Goal: Information Seeking & Learning: Learn about a topic

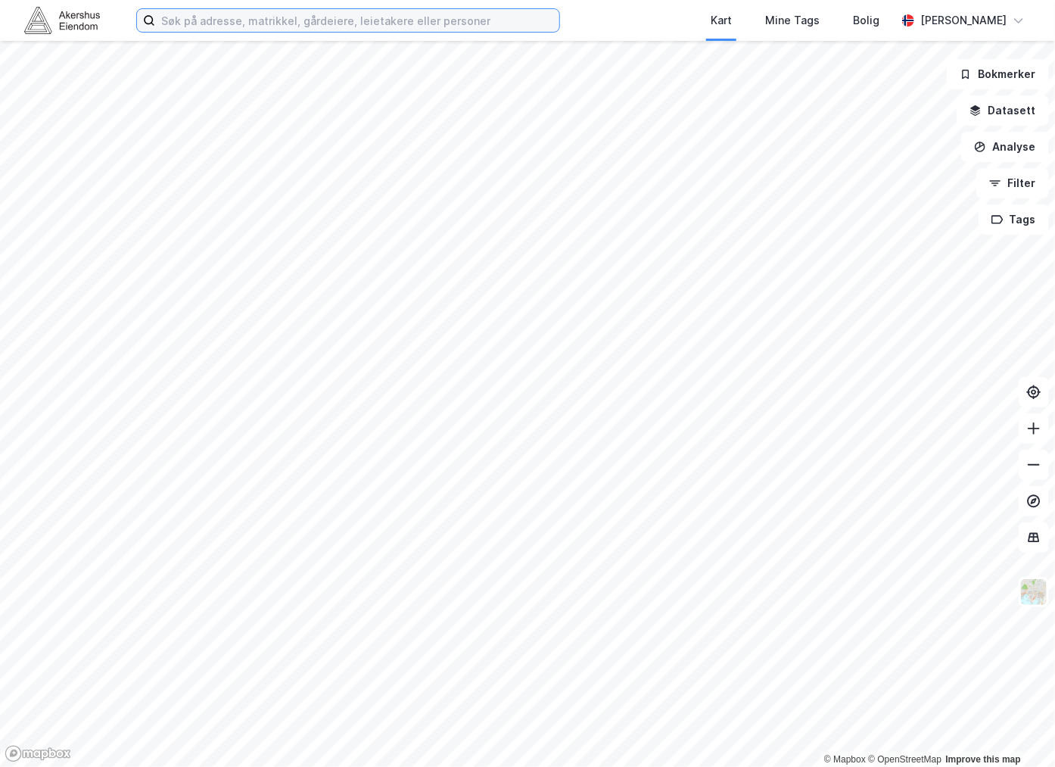
click at [251, 21] on input at bounding box center [357, 20] width 404 height 23
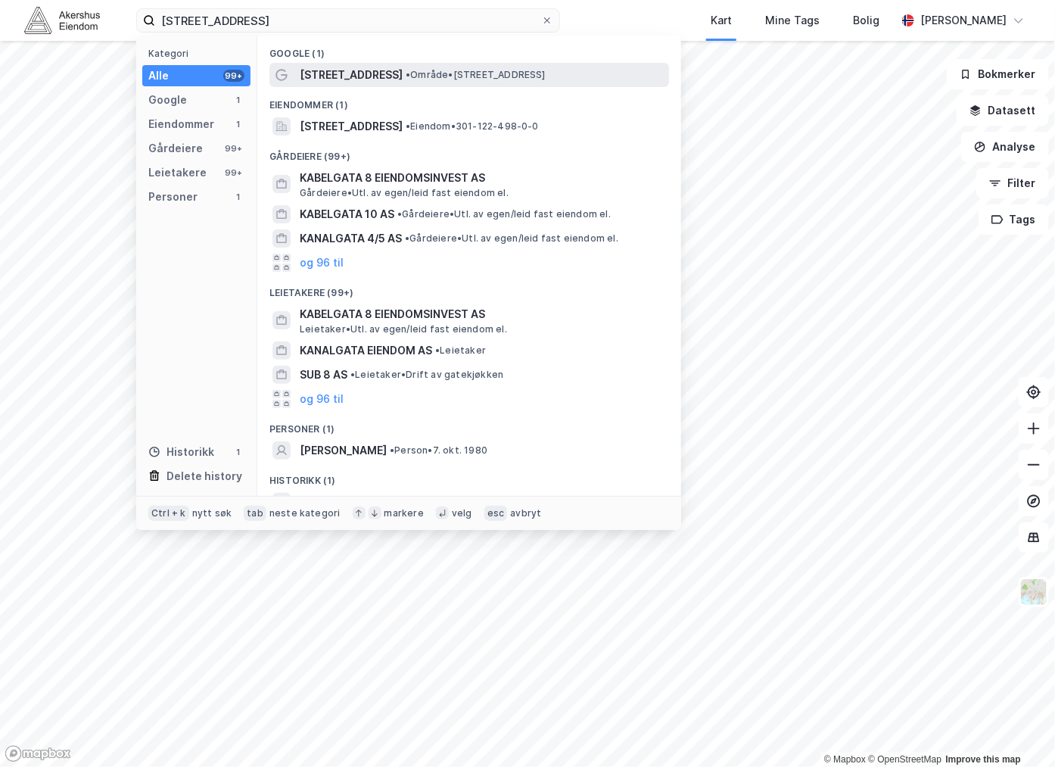
click at [406, 73] on span "•" at bounding box center [408, 74] width 5 height 11
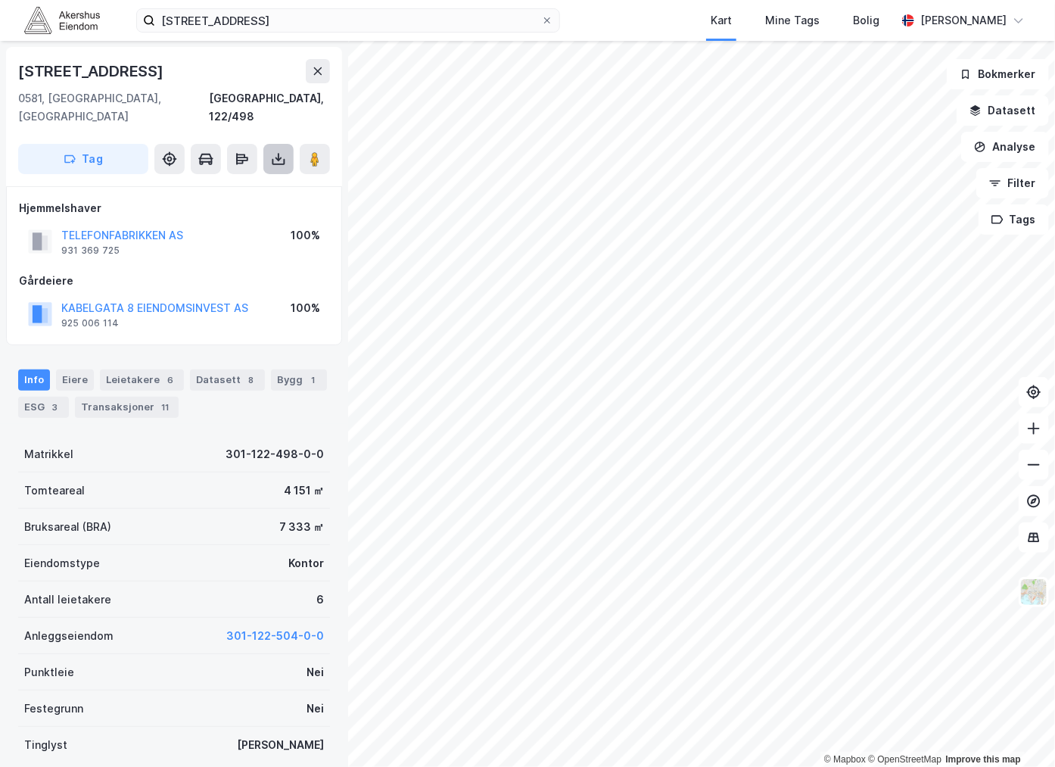
click at [276, 151] on icon at bounding box center [278, 158] width 15 height 15
click at [107, 186] on div "Hjemmelshaver TELEFONFABRIKKEN AS 931 369 725 100% [STREET_ADDRESS] EIENDOMSINV…" at bounding box center [174, 265] width 336 height 159
click at [39, 397] on div "ESG 3" at bounding box center [43, 407] width 51 height 21
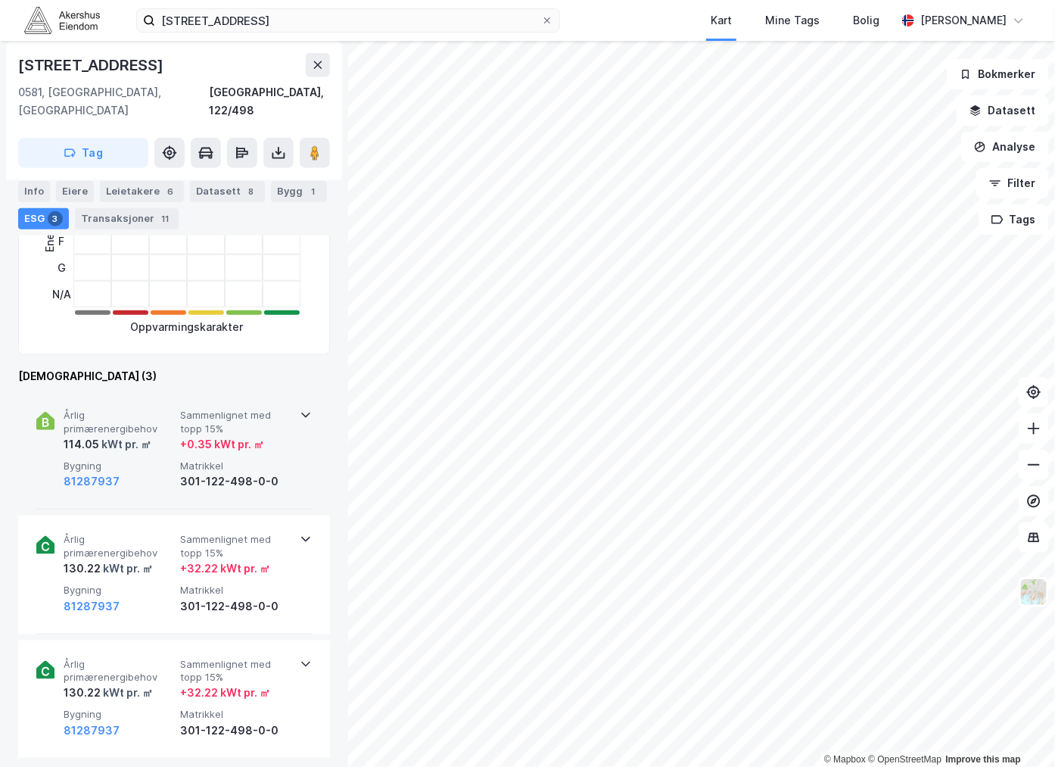
scroll to position [420, 0]
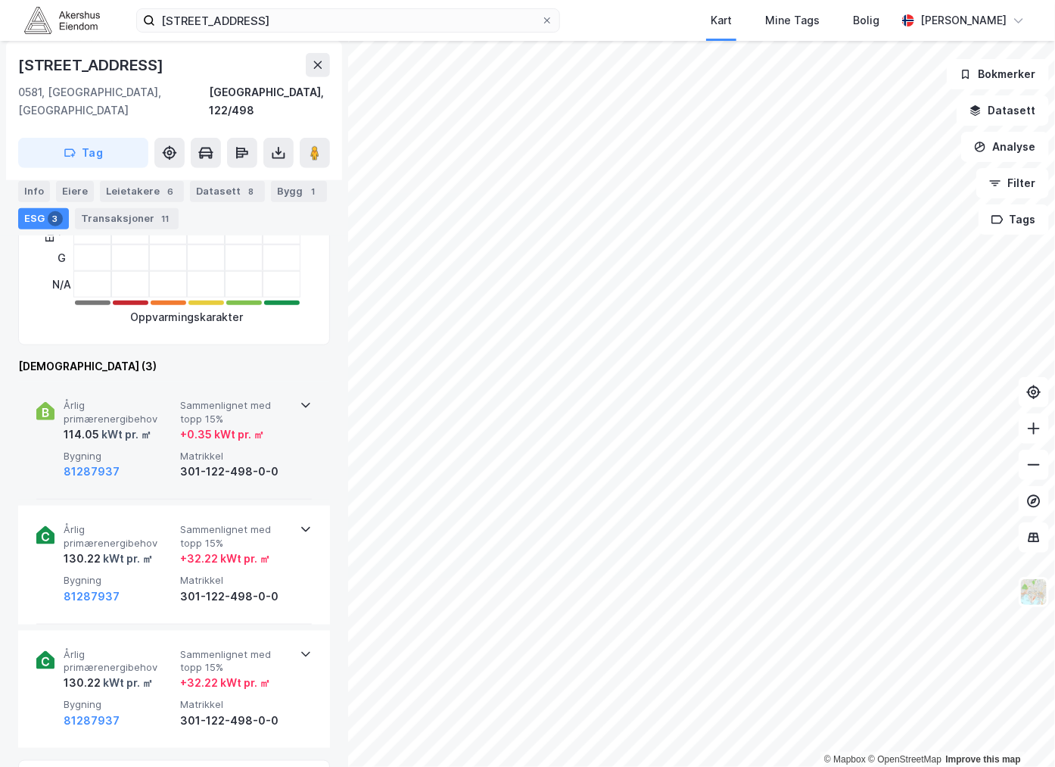
click at [154, 425] on div "114.05 kWt pr. ㎡" at bounding box center [119, 434] width 111 height 18
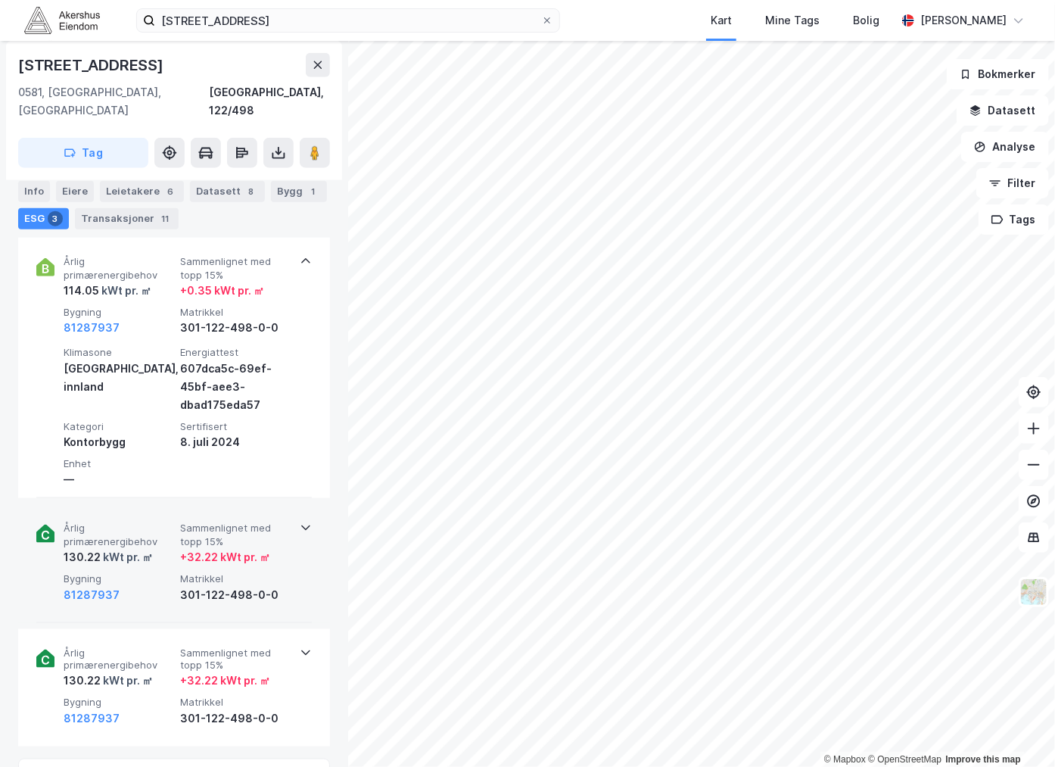
scroll to position [672, 0]
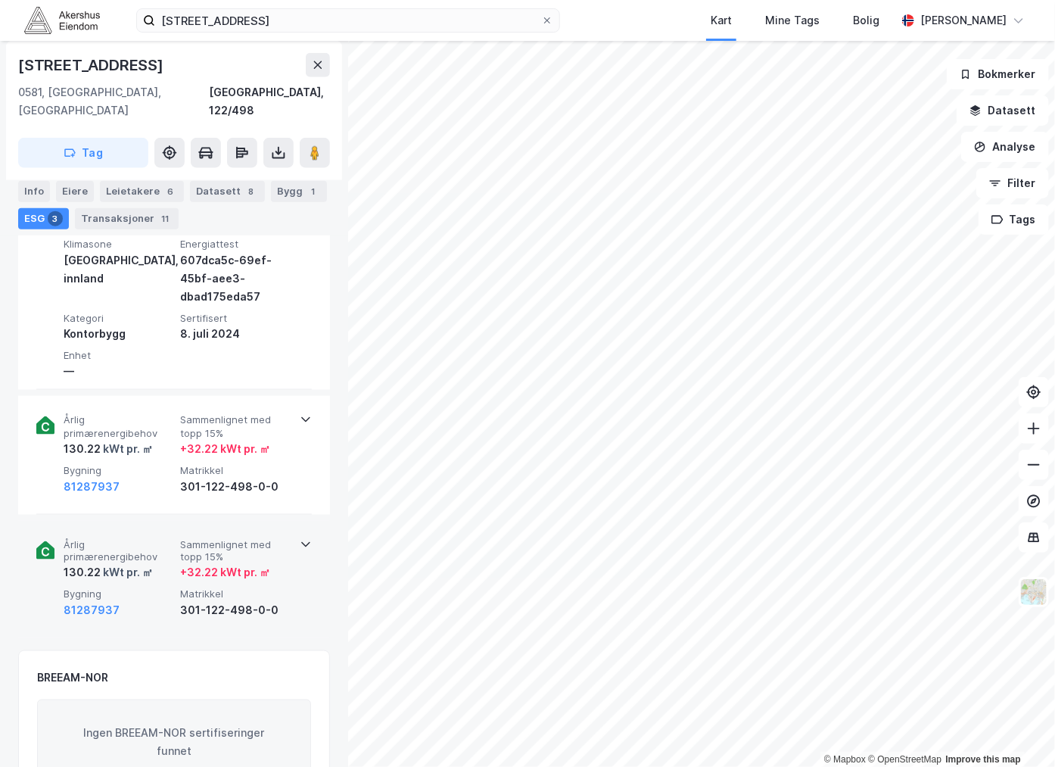
click at [147, 538] on span "Årlig primærenergibehov" at bounding box center [119, 551] width 111 height 26
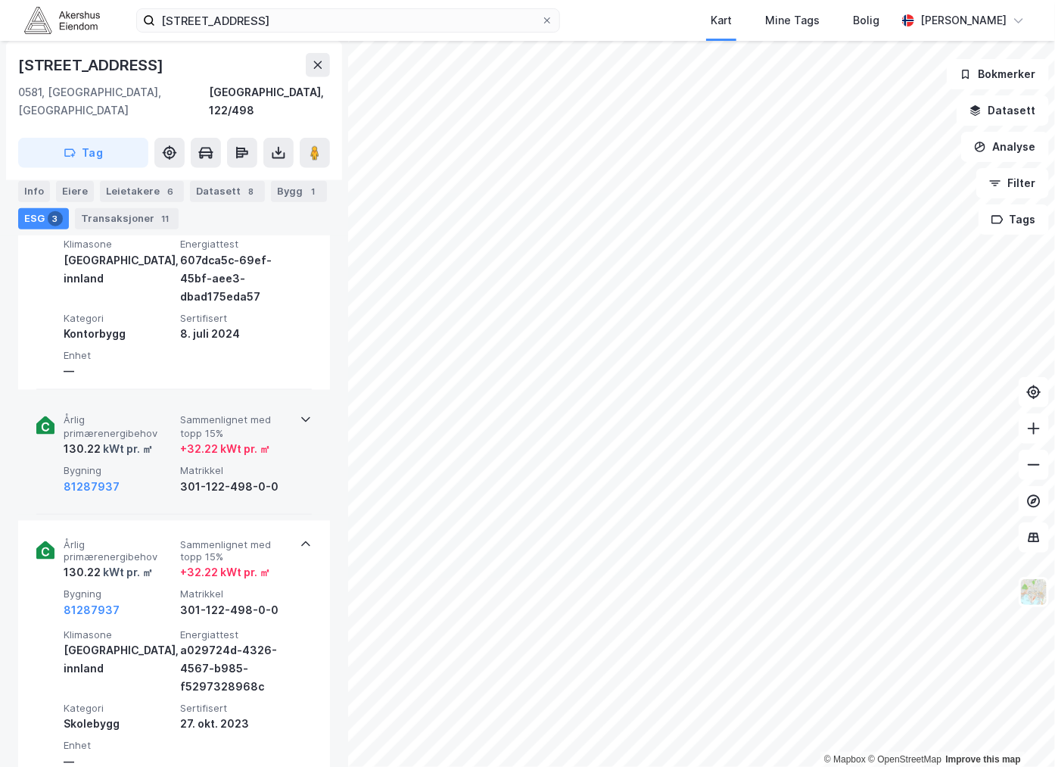
click at [164, 440] on div "130.22 kWt pr. ㎡" at bounding box center [119, 449] width 111 height 18
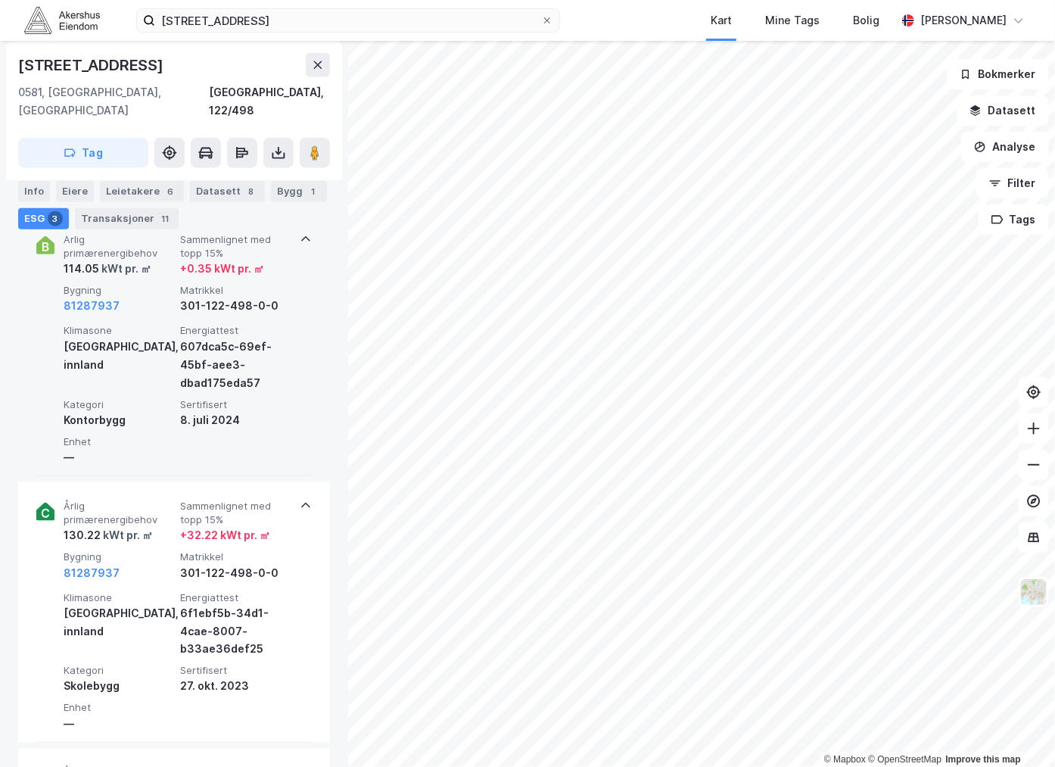
scroll to position [504, 0]
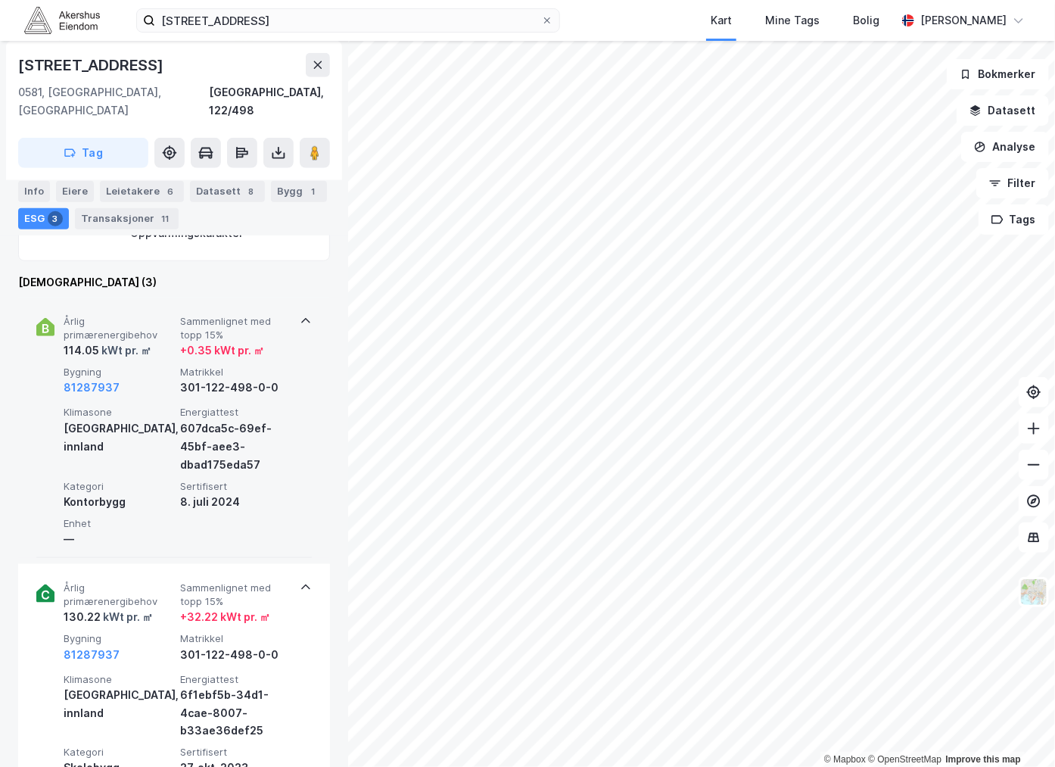
click at [139, 425] on div "Klimasone [GEOGRAPHIC_DATA], innland" at bounding box center [119, 439] width 111 height 67
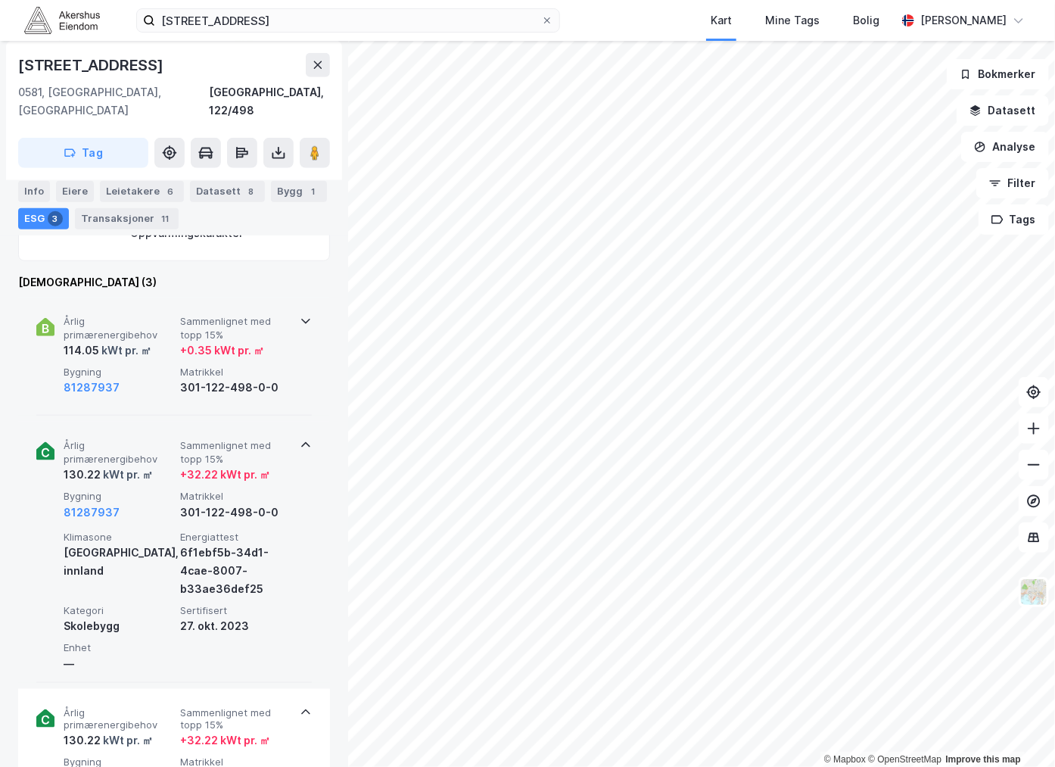
click at [144, 490] on span "Bygning" at bounding box center [119, 496] width 111 height 13
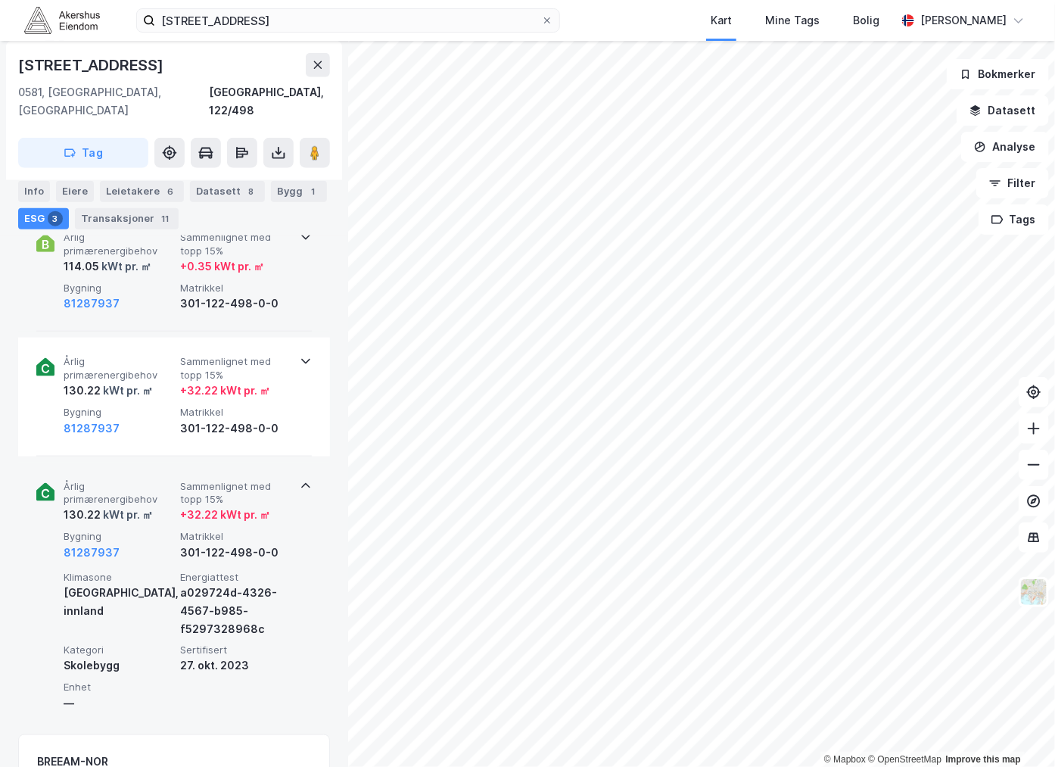
click at [145, 506] on div "kWt pr. ㎡" at bounding box center [127, 515] width 52 height 18
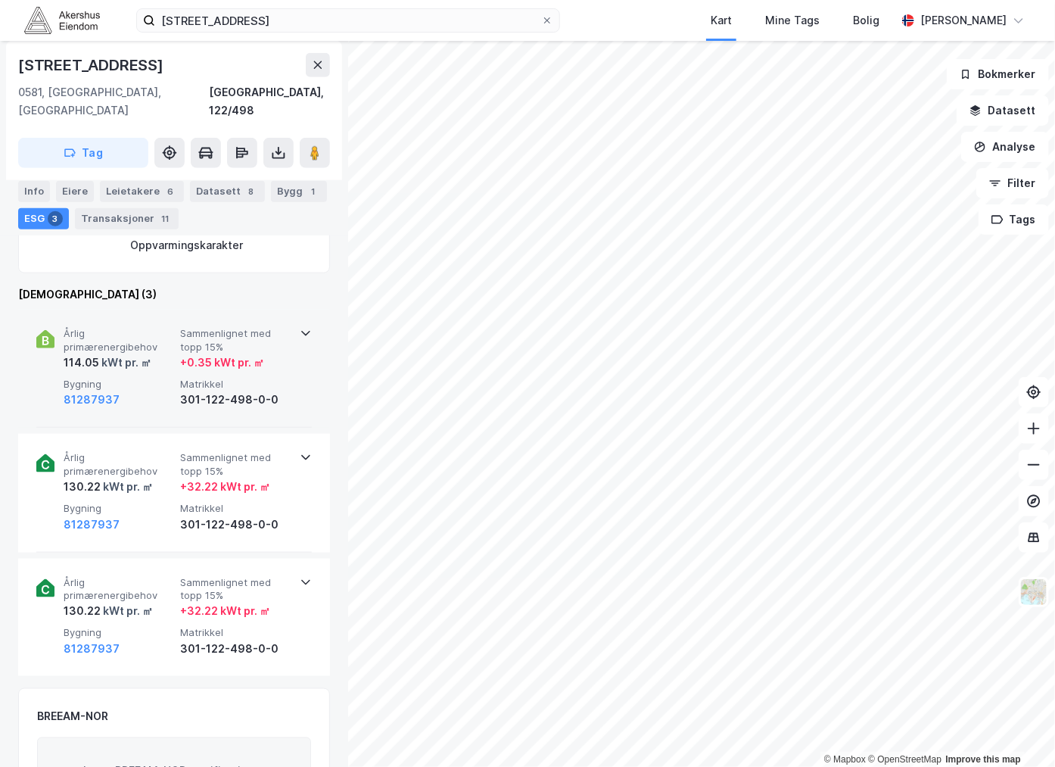
scroll to position [420, 0]
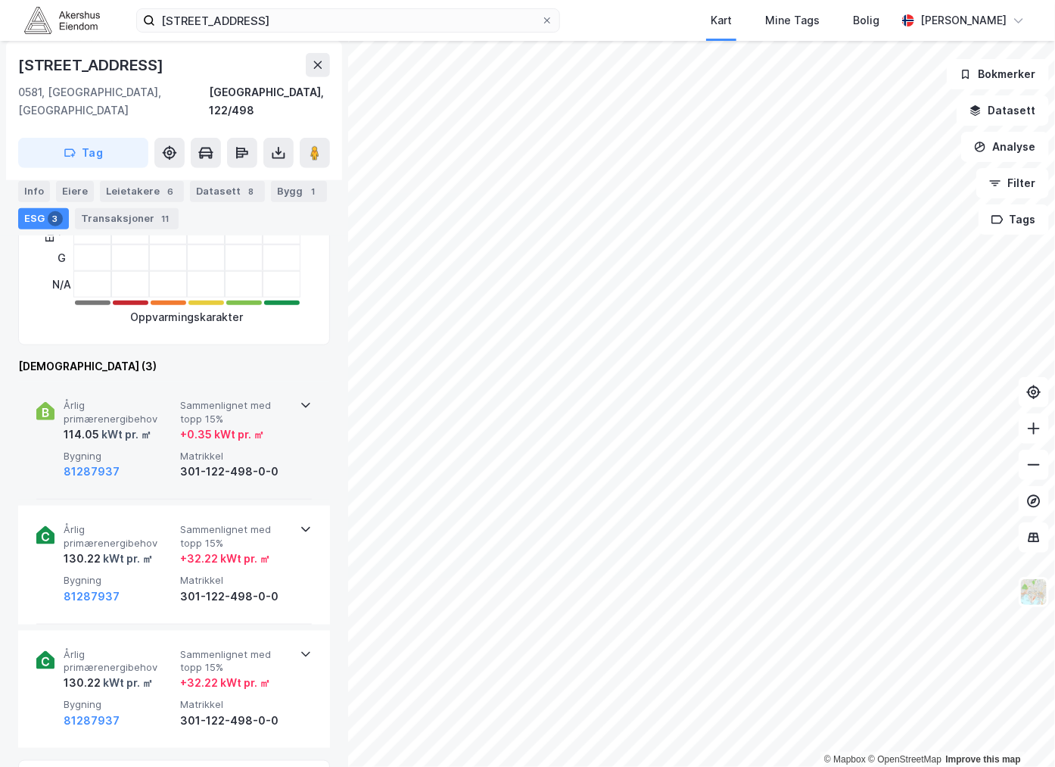
click at [96, 450] on span "Bygning" at bounding box center [119, 456] width 111 height 13
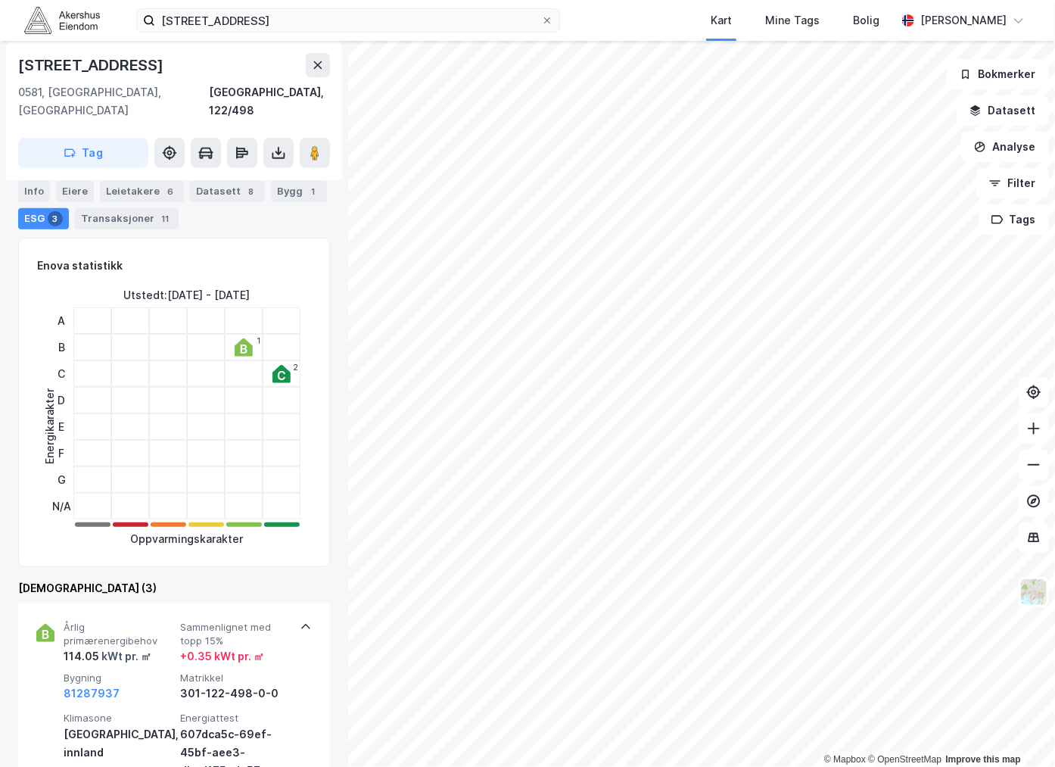
scroll to position [168, 0]
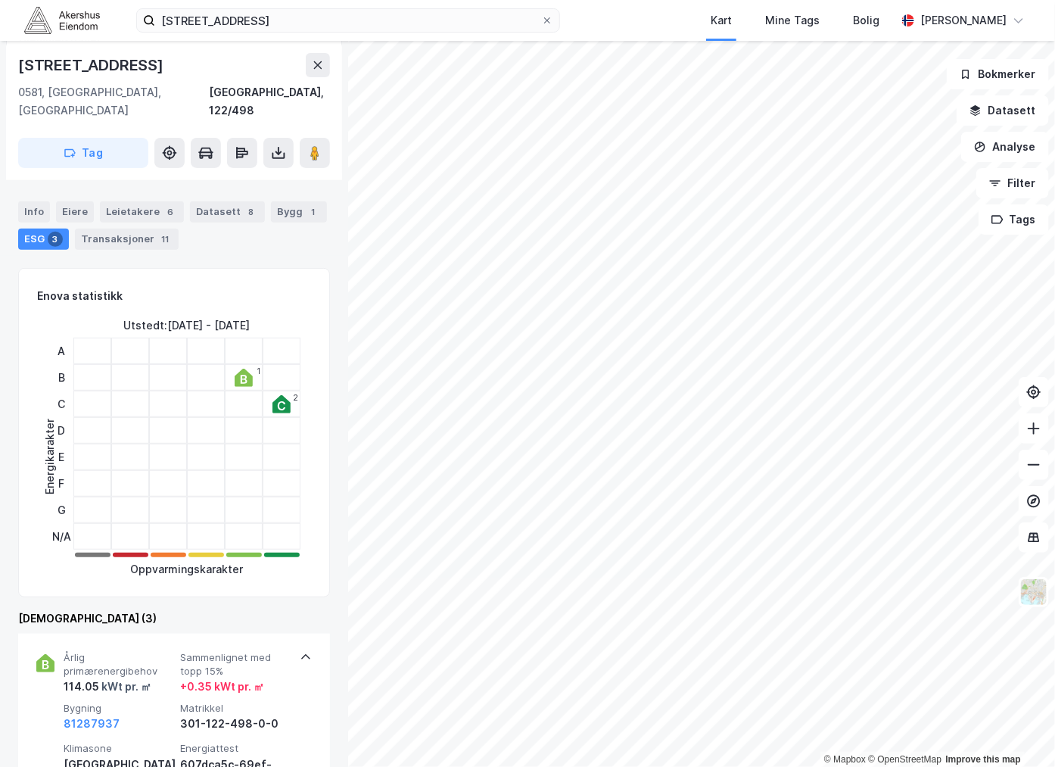
click at [241, 375] on icon at bounding box center [244, 379] width 7 height 9
click at [278, 401] on icon at bounding box center [282, 405] width 8 height 9
click at [218, 364] on div at bounding box center [206, 377] width 38 height 26
click at [214, 287] on div "Enova statistikk" at bounding box center [174, 296] width 274 height 18
click at [273, 395] on icon at bounding box center [281, 404] width 18 height 18
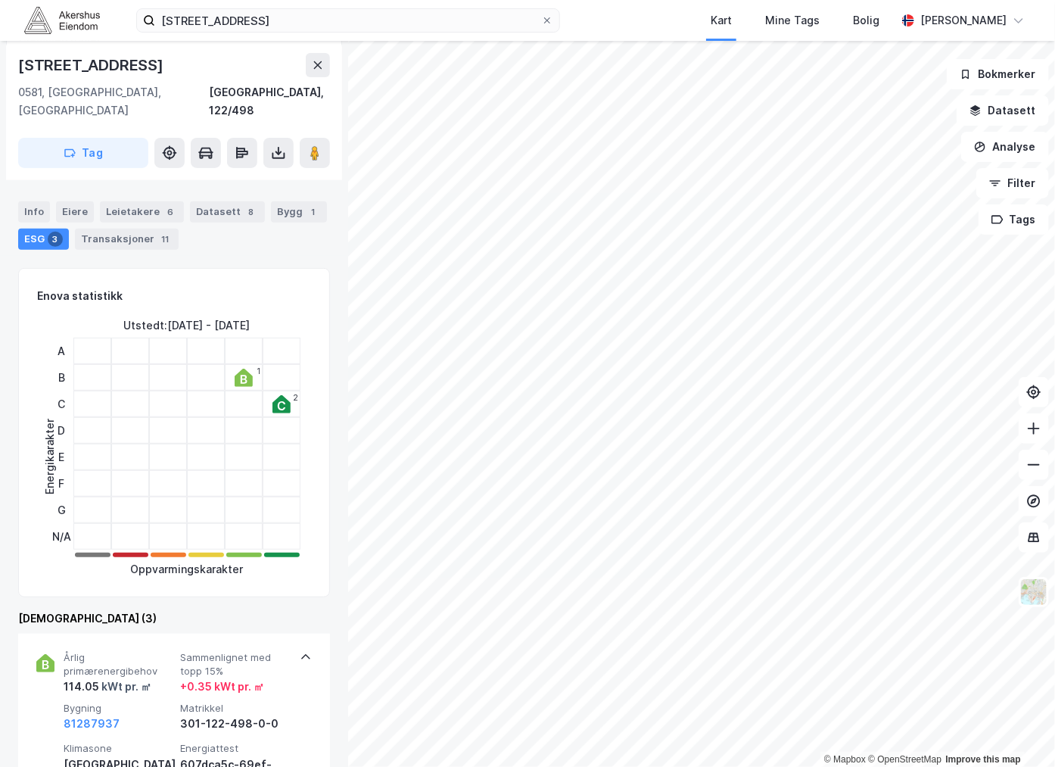
click at [245, 369] on icon at bounding box center [244, 378] width 18 height 18
click at [282, 395] on icon at bounding box center [281, 404] width 18 height 18
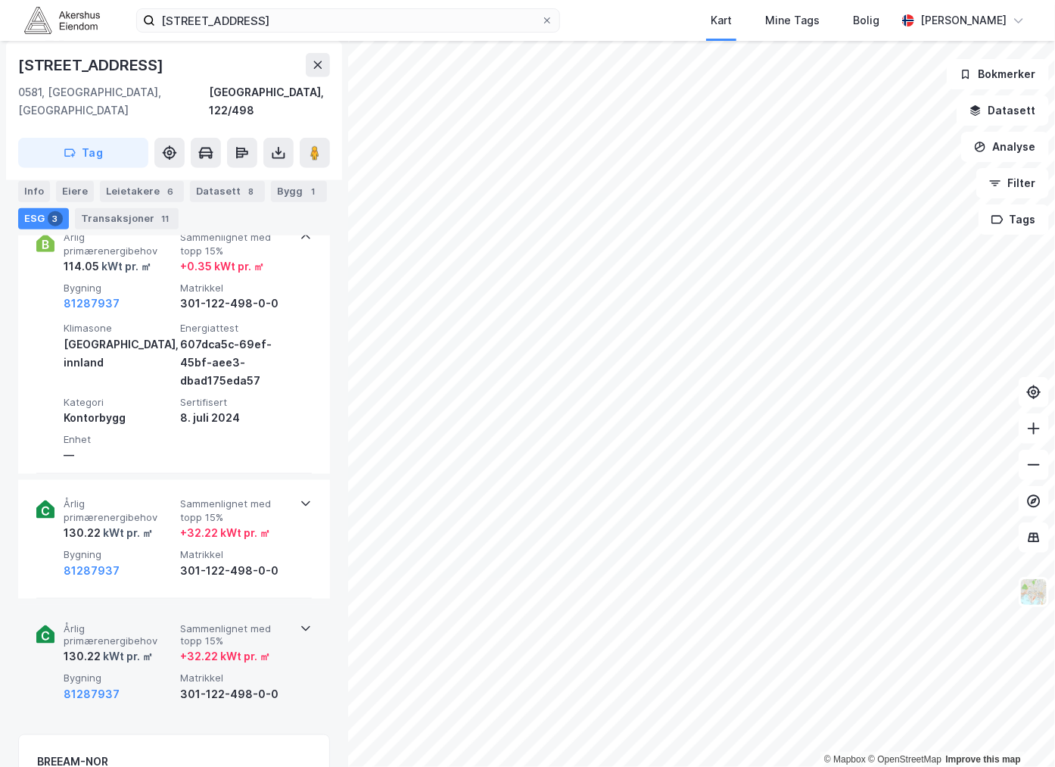
scroll to position [420, 0]
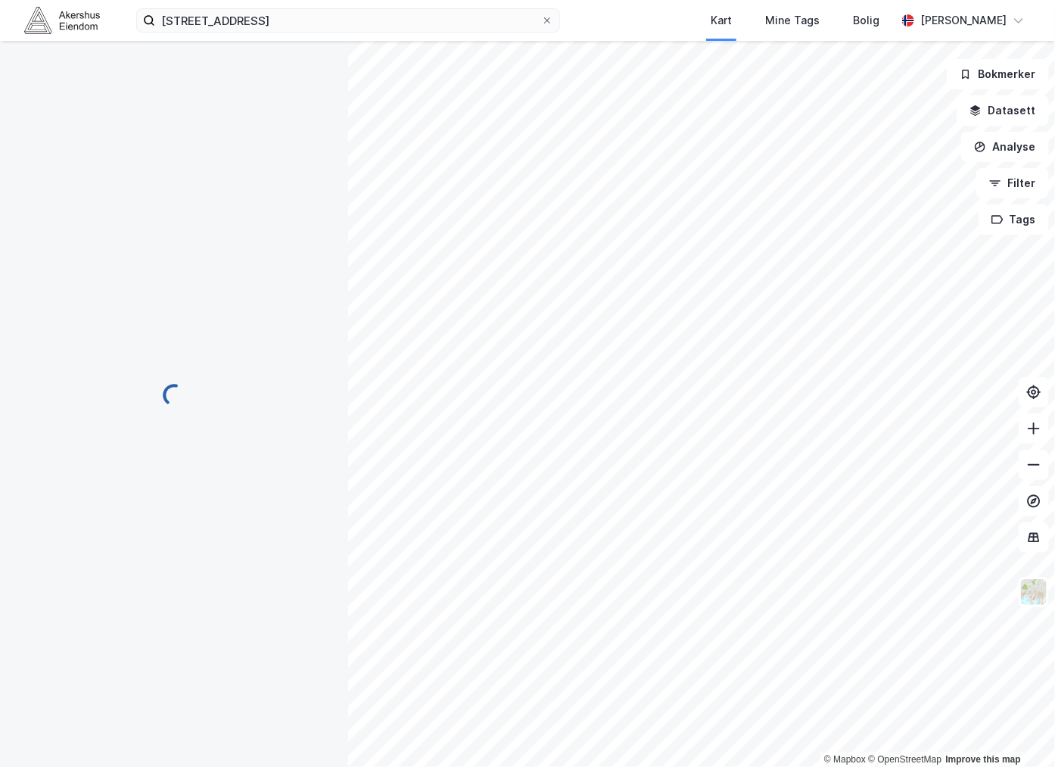
scroll to position [217, 0]
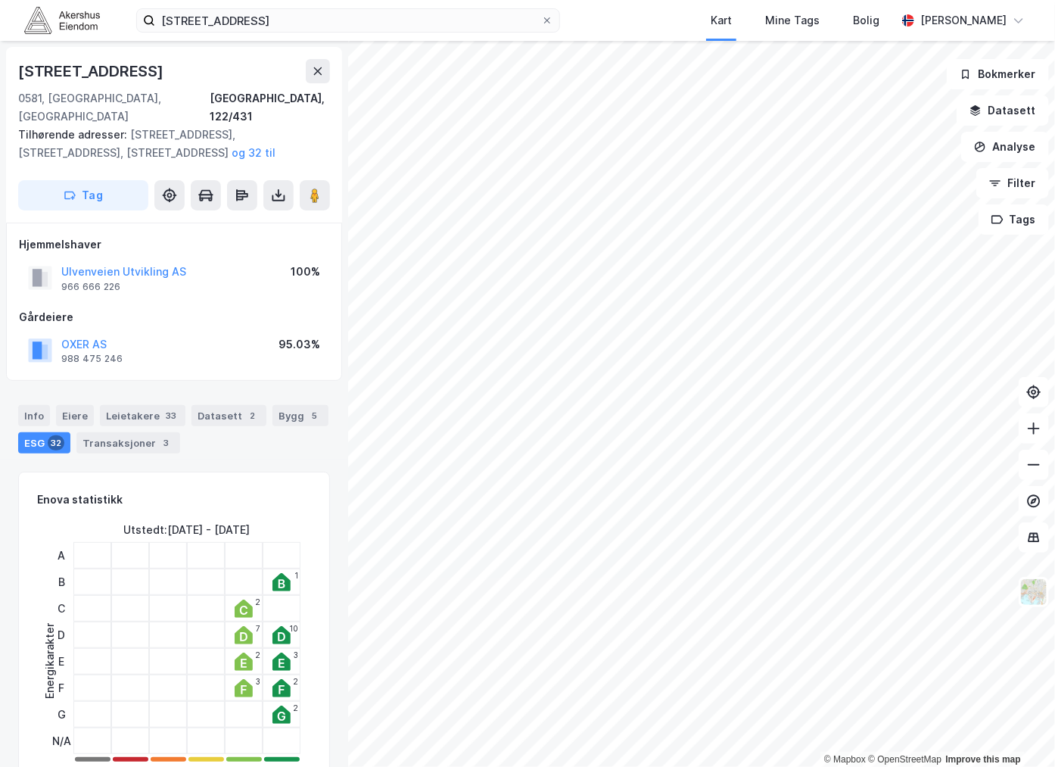
scroll to position [217, 0]
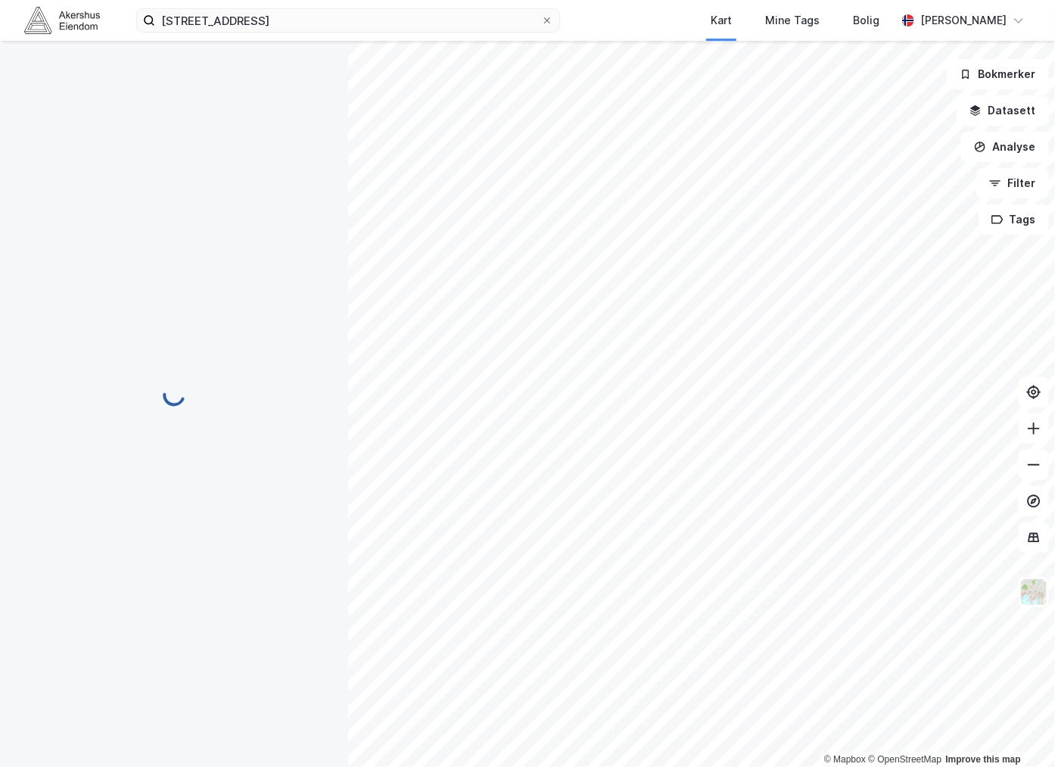
scroll to position [217, 0]
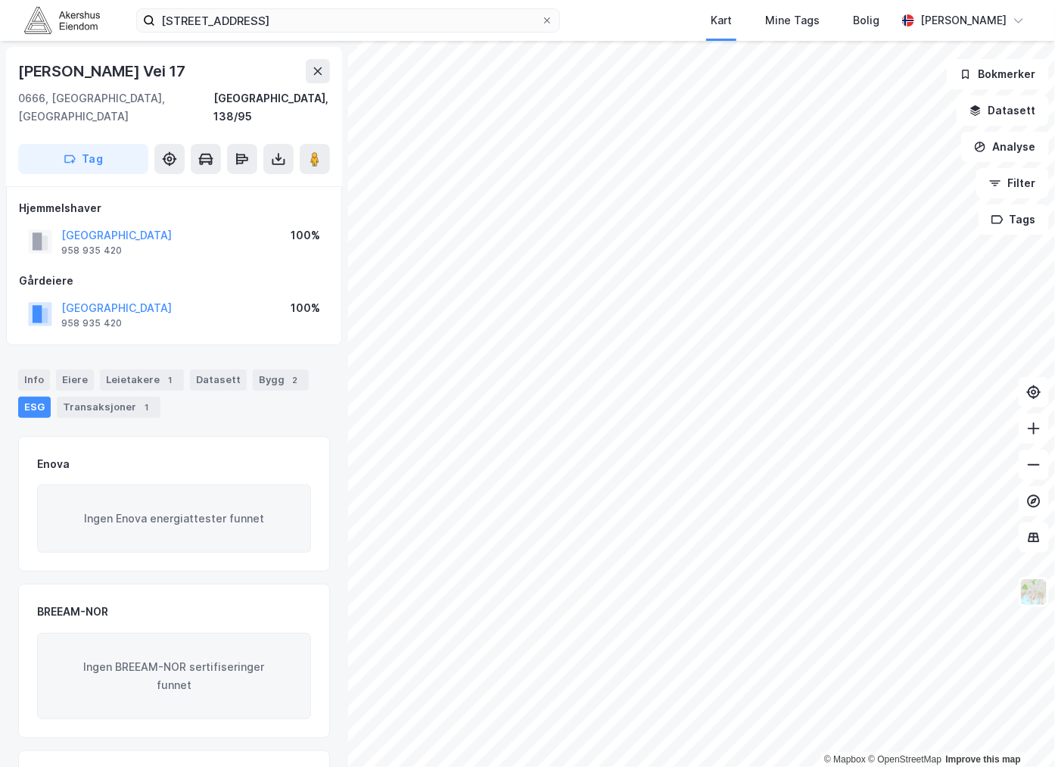
scroll to position [139, 0]
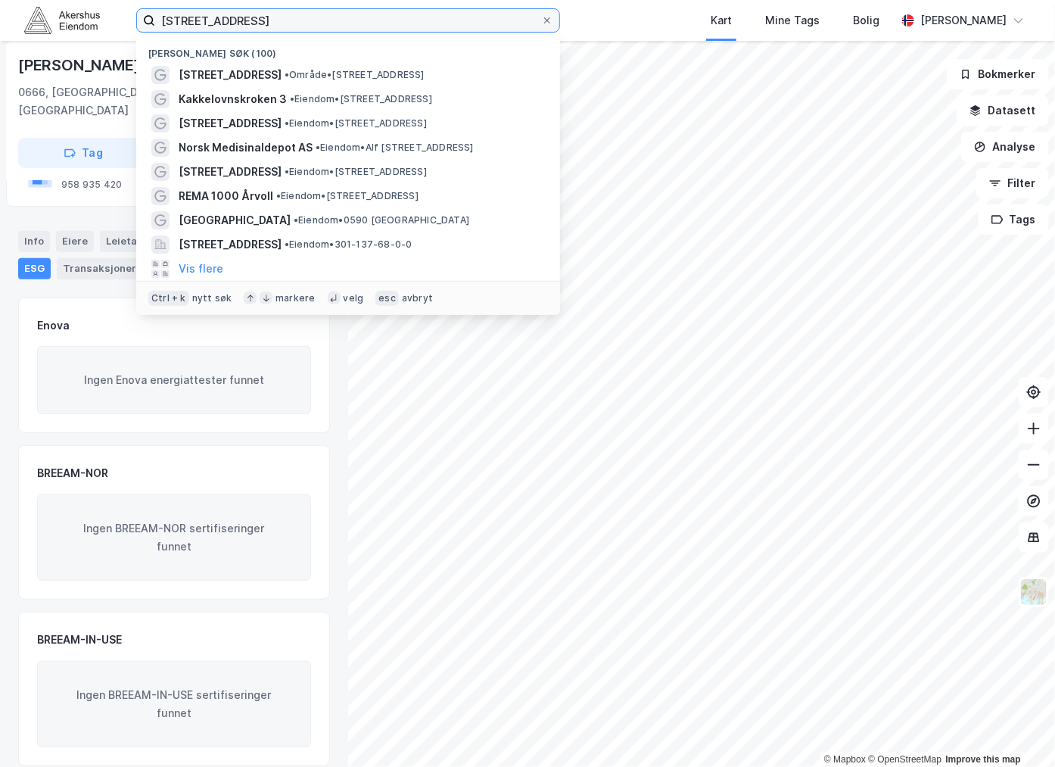
drag, startPoint x: 283, startPoint y: 25, endPoint x: 76, endPoint y: 33, distance: 206.8
click at [76, 32] on div "[STREET_ADDRESS] Nylige søk (100) [STREET_ADDRESS] • Område • [STREET_ADDRESS] …" at bounding box center [527, 20] width 1055 height 41
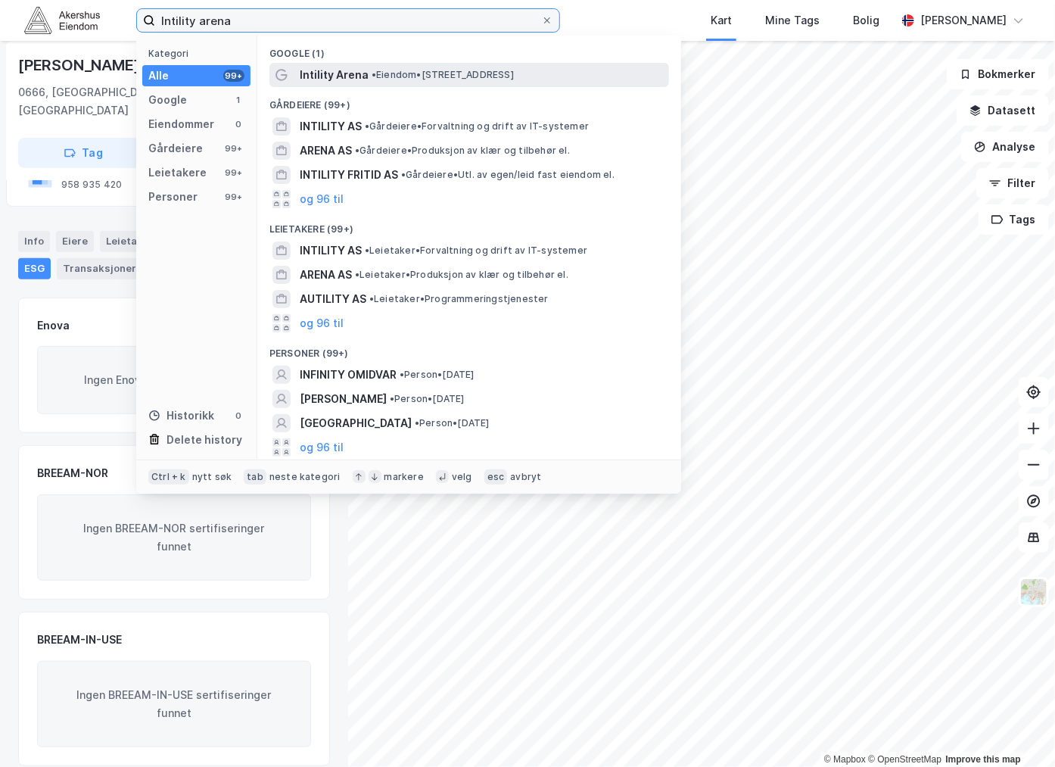
type input "Intility arena"
click at [369, 64] on div "Intility Arena • Eiendom • [STREET_ADDRESS]" at bounding box center [469, 75] width 400 height 24
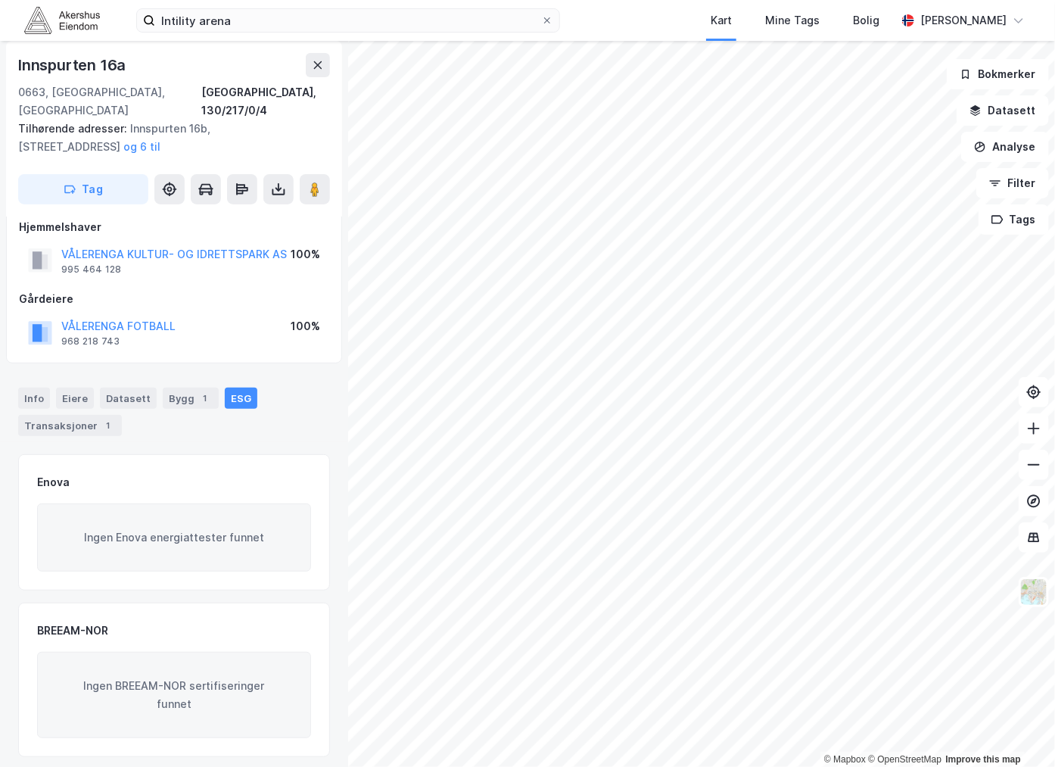
scroll to position [248, 0]
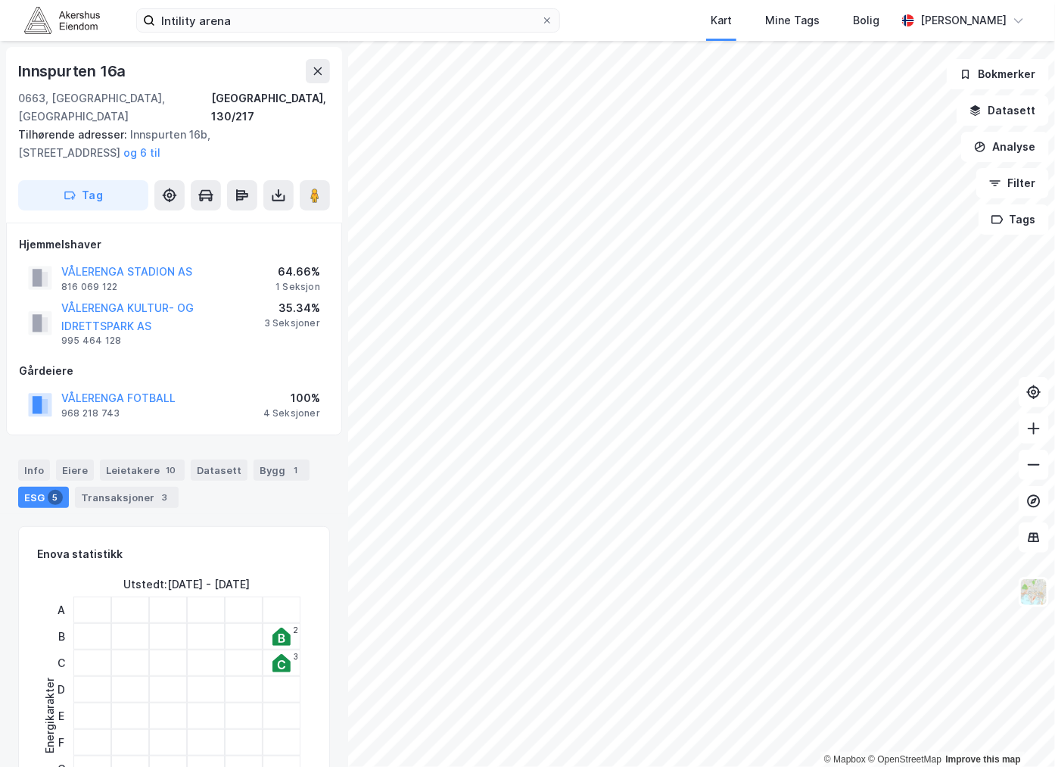
scroll to position [248, 0]
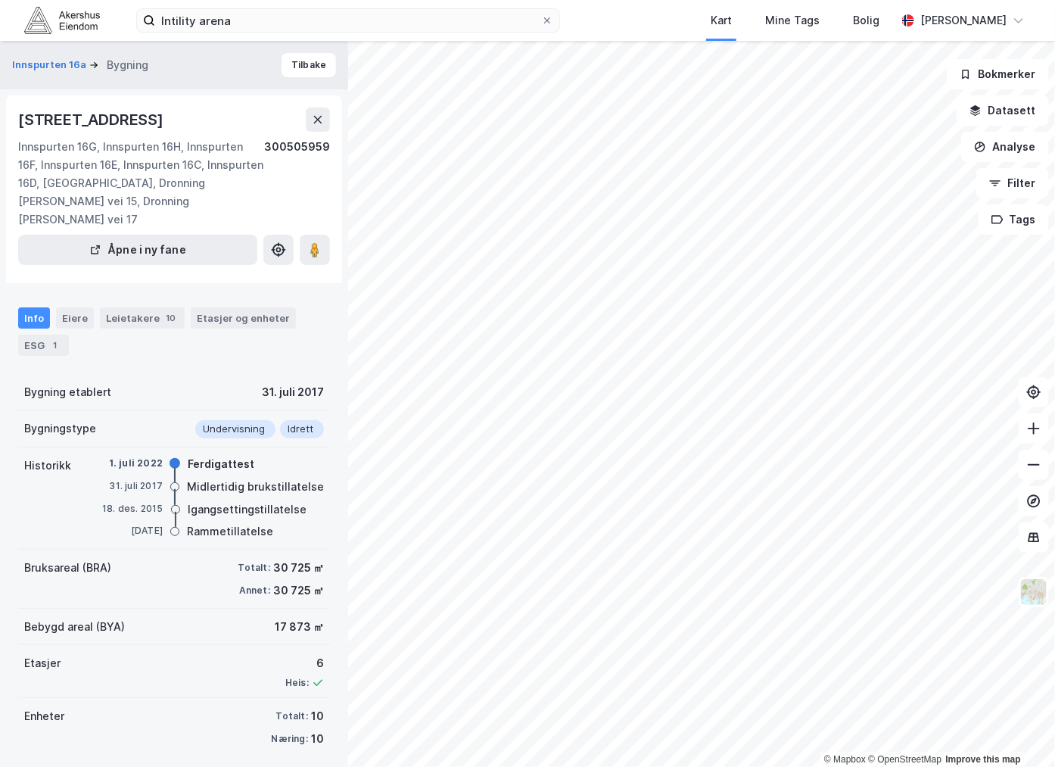
click at [93, 180] on div "Innspurten 16G, Innspurten 16H, Innspurten 16F, Innspurten 16E, Innspurten 16C,…" at bounding box center [141, 183] width 246 height 91
click at [44, 307] on div "Info" at bounding box center [34, 317] width 32 height 21
click at [73, 307] on div "Eiere" at bounding box center [75, 317] width 38 height 21
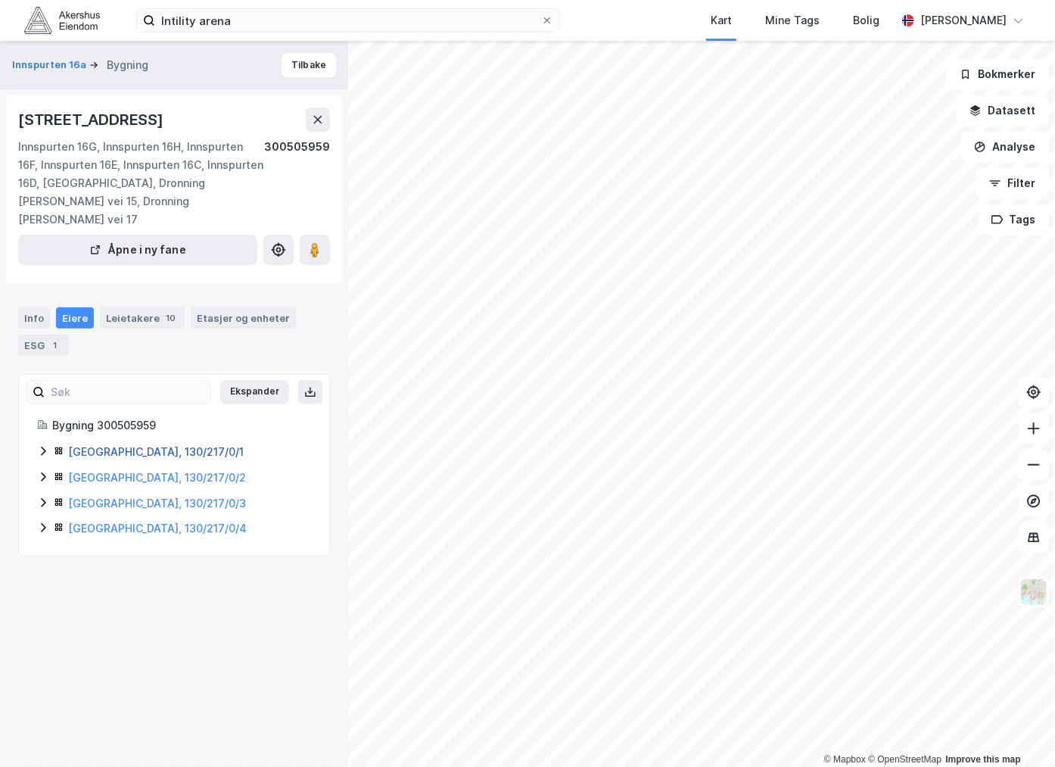
click at [100, 445] on link "[GEOGRAPHIC_DATA], 130/217/0/1" at bounding box center [156, 451] width 176 height 13
